Goal: Transaction & Acquisition: Purchase product/service

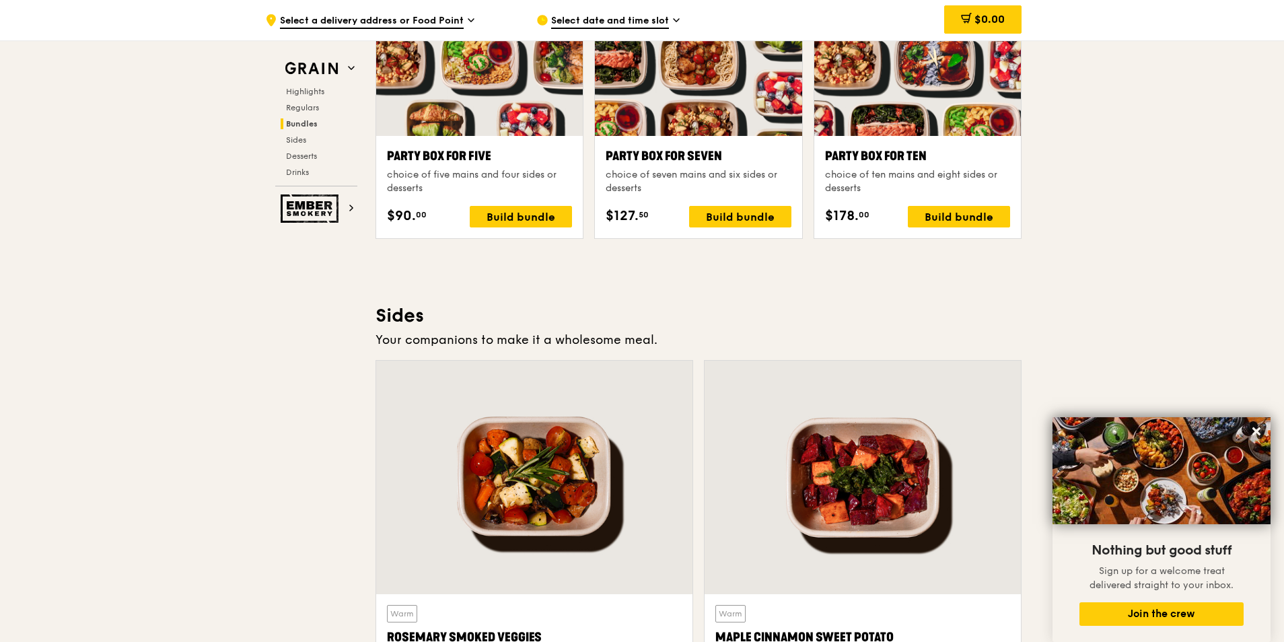
click at [199, 355] on div ".cls-1 { fill: none; stroke: #fff; stroke-linecap: round; stroke-linejoin: roun…" at bounding box center [642, 140] width 1284 height 5671
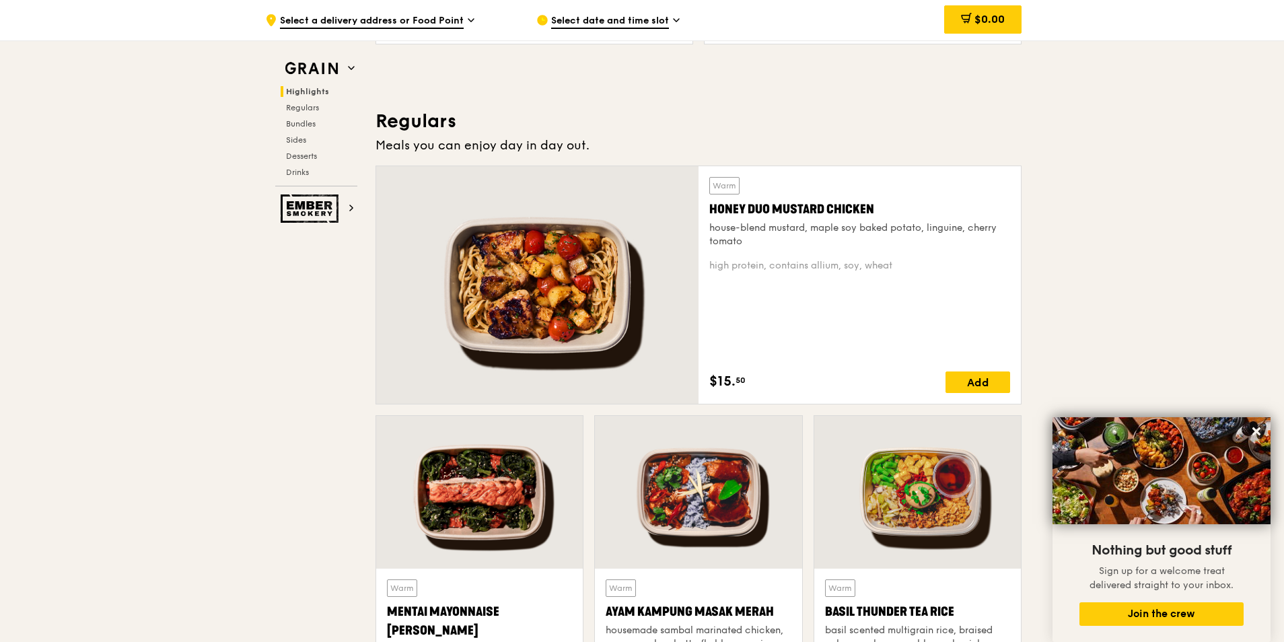
scroll to position [942, 0]
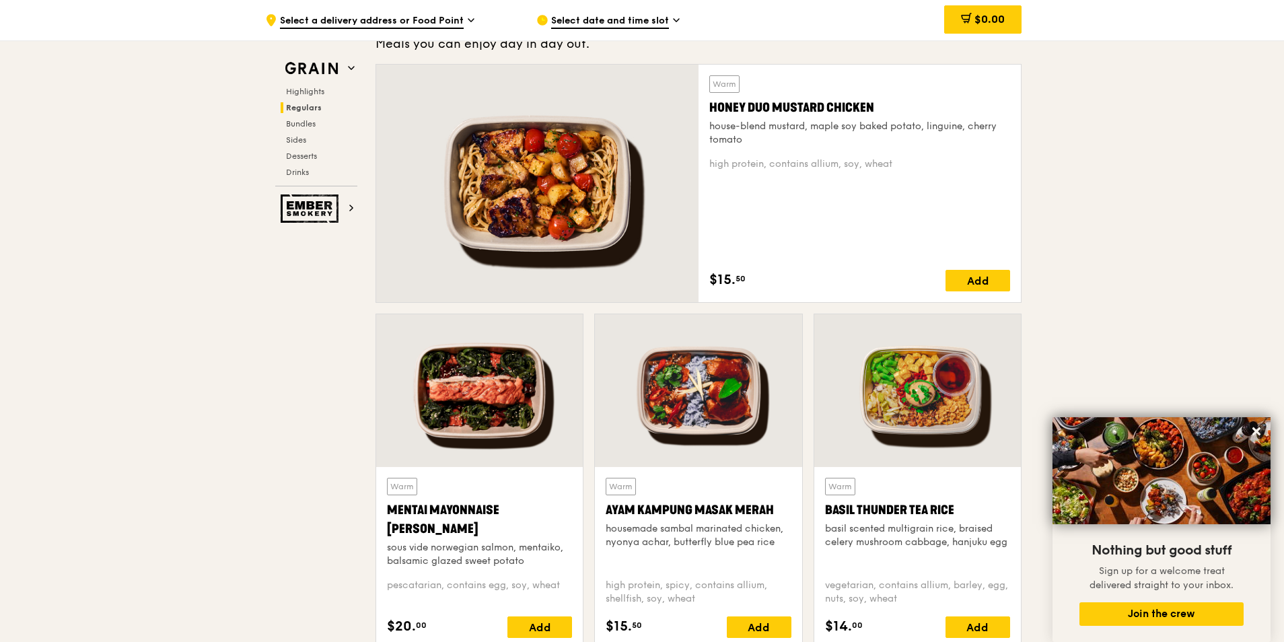
drag, startPoint x: 1214, startPoint y: 111, endPoint x: 1208, endPoint y: 116, distance: 8.1
click at [644, 84] on div at bounding box center [537, 184] width 322 height 238
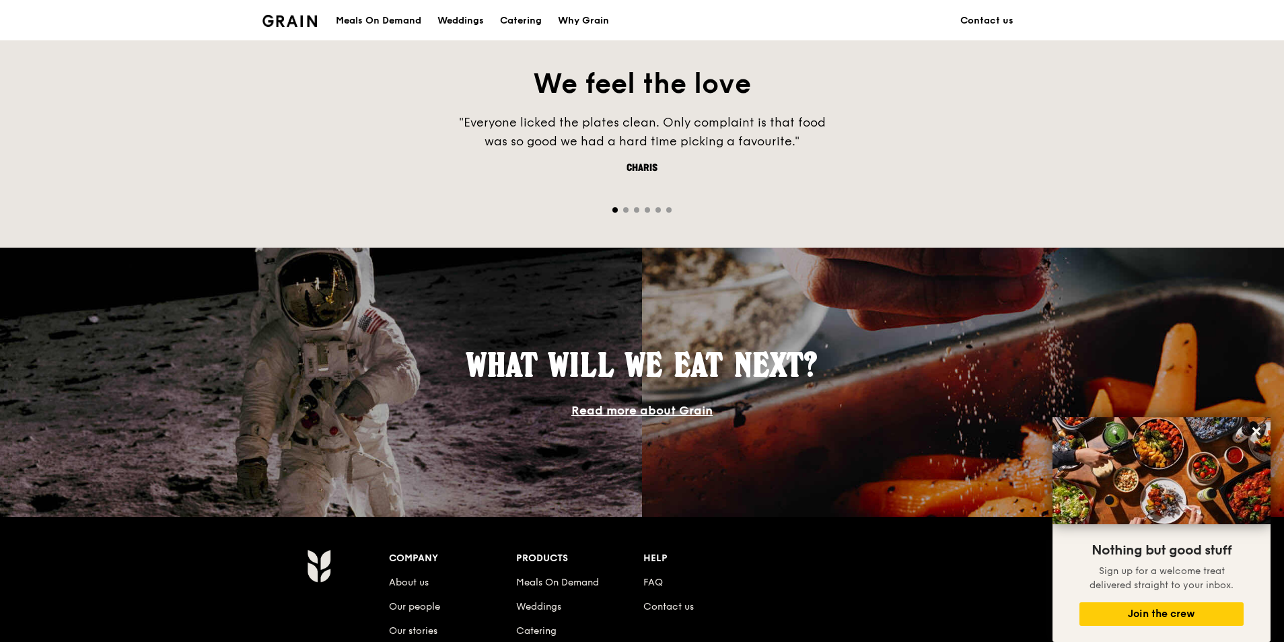
scroll to position [539, 0]
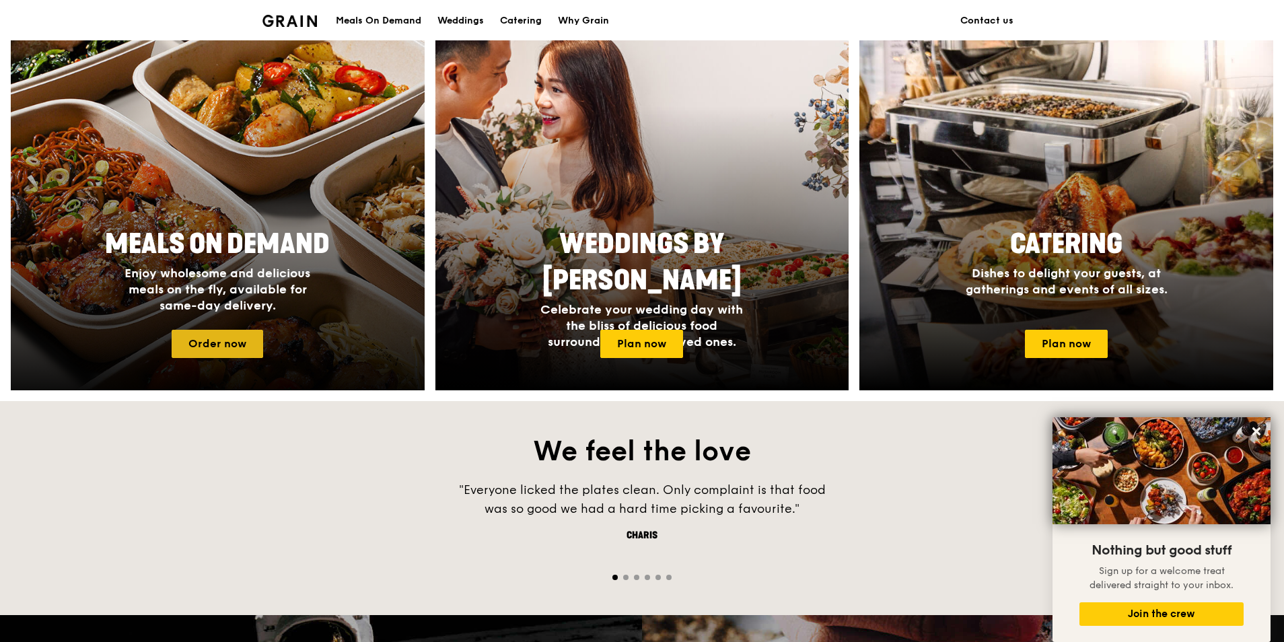
click at [227, 339] on link "Order now" at bounding box center [218, 344] width 92 height 28
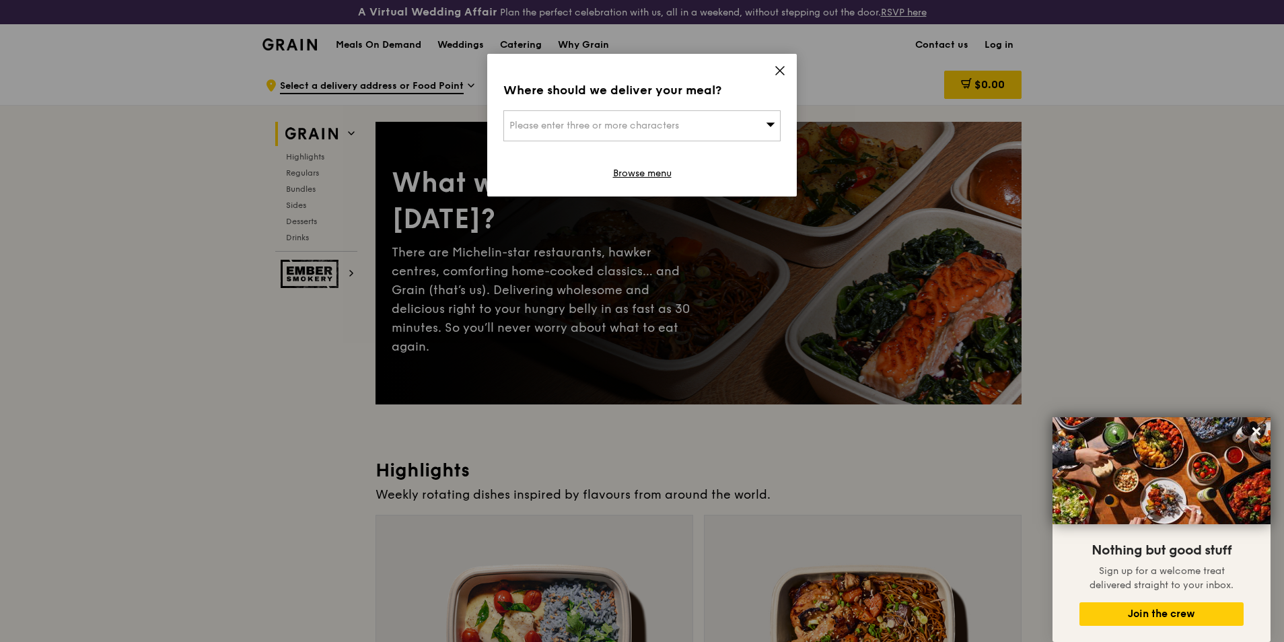
click at [778, 71] on icon at bounding box center [780, 71] width 12 height 12
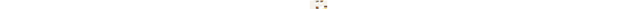
scroll to position [471, 0]
